Goal: Information Seeking & Learning: Learn about a topic

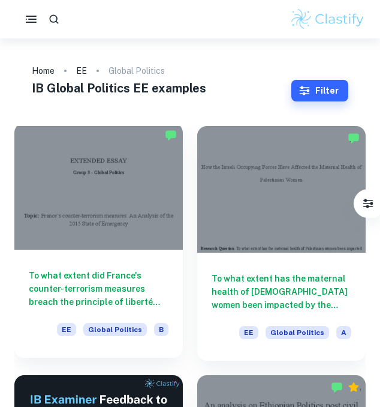
scroll to position [43, 0]
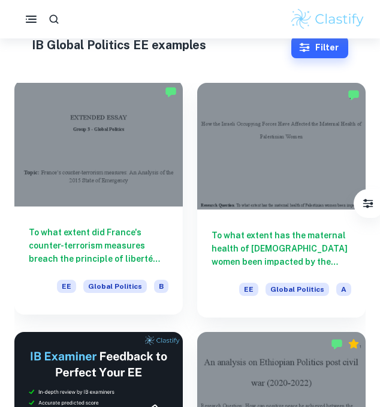
click at [145, 181] on div at bounding box center [98, 143] width 169 height 127
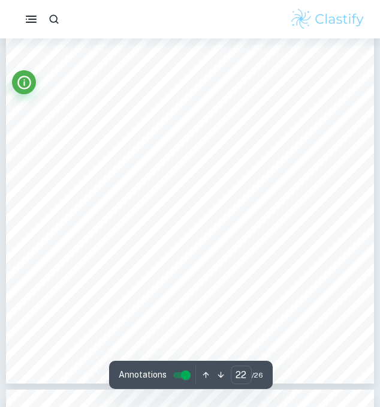
scroll to position [10502, 0]
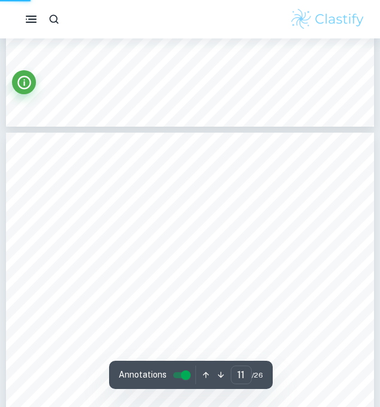
type input "1"
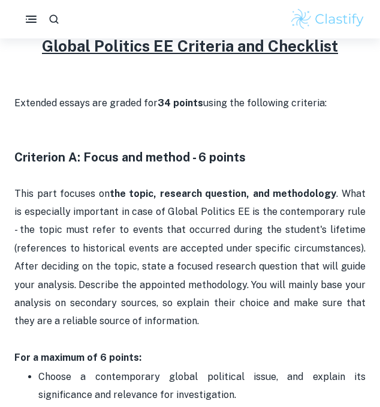
scroll to position [521, 0]
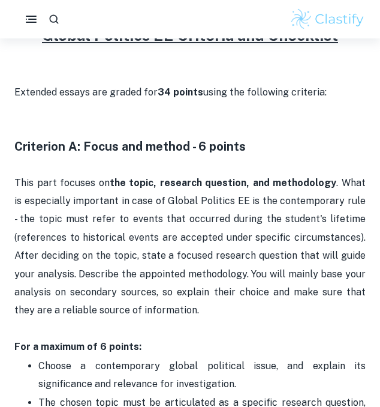
click at [149, 245] on p "This part focuses on the topic, research question, and methodology . What is es…" at bounding box center [190, 265] width 352 height 182
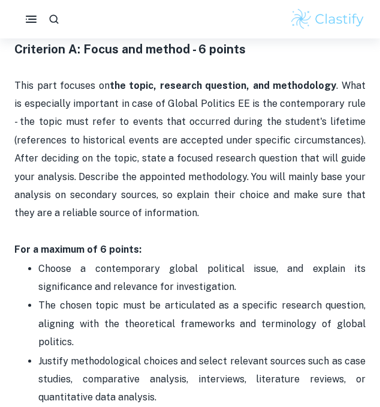
drag, startPoint x: 192, startPoint y: 54, endPoint x: 192, endPoint y: 73, distance: 19.2
click at [193, 54] on strong "Criterion A: Focus and method - 6 points" at bounding box center [130, 49] width 232 height 14
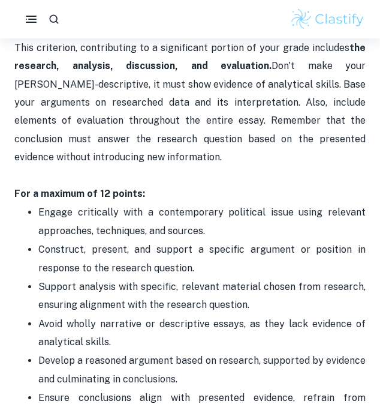
scroll to position [1650, 0]
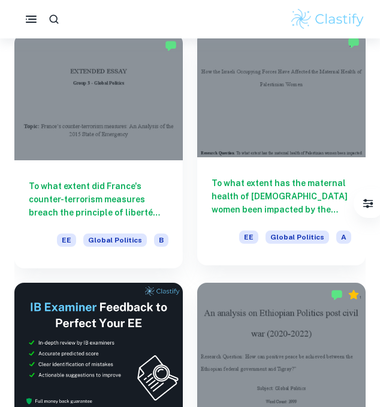
scroll to position [93, 0]
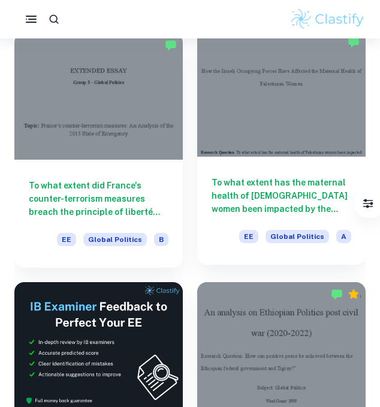
click at [296, 89] on div at bounding box center [281, 93] width 169 height 127
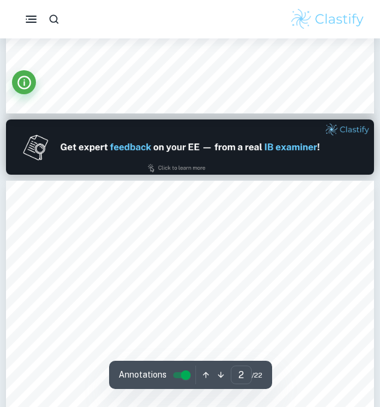
scroll to position [412, 0]
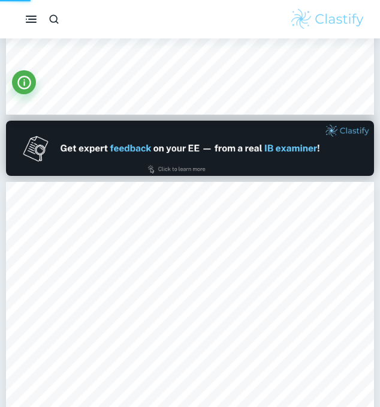
type input "1"
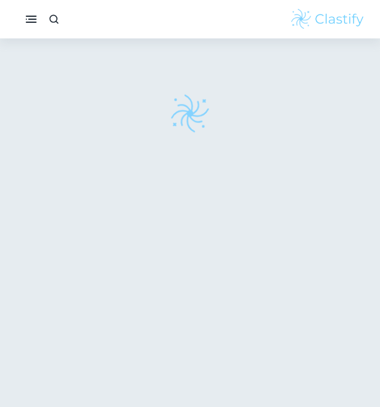
scroll to position [38, 0]
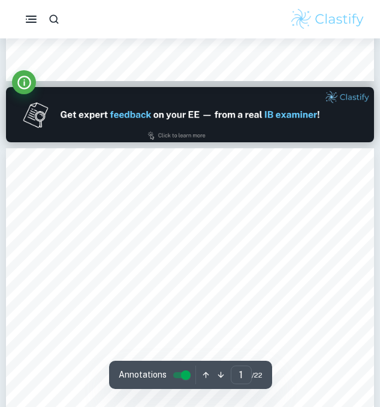
type input "2"
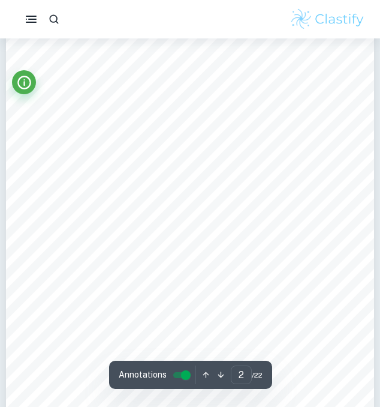
scroll to position [500, 0]
